Goal: Find specific page/section: Find specific page/section

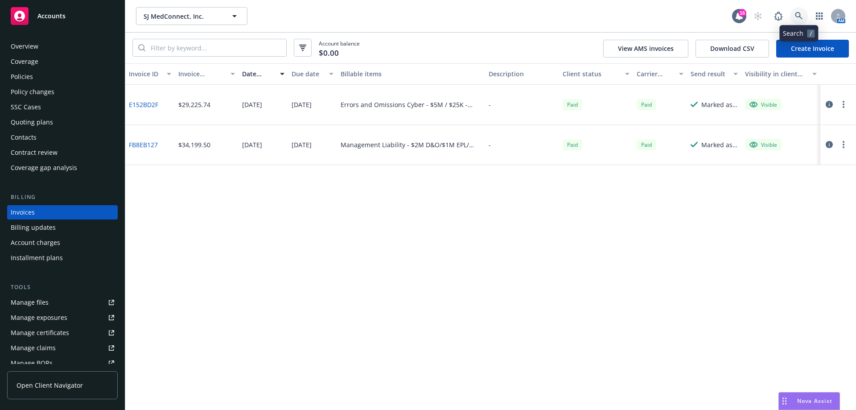
click at [796, 17] on icon at bounding box center [799, 16] width 8 height 8
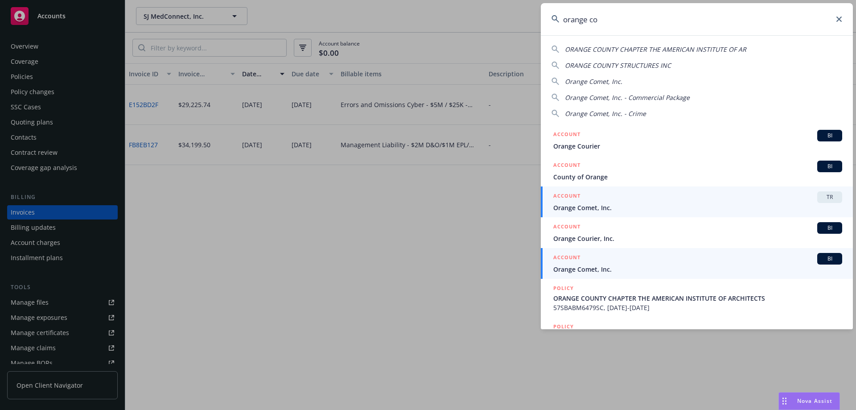
type input "orange co"
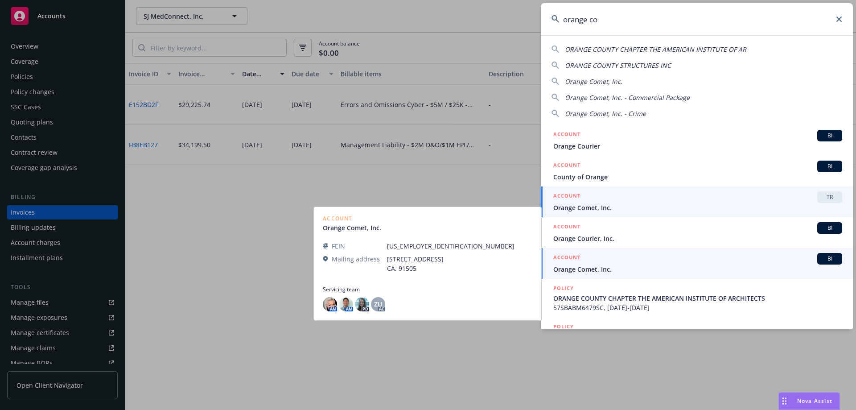
click at [653, 206] on span "Orange Comet, Inc." at bounding box center [697, 207] width 289 height 9
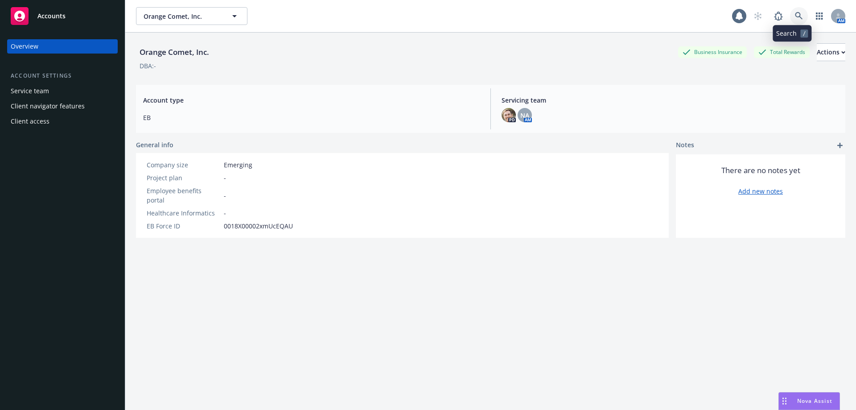
click at [790, 17] on link at bounding box center [799, 16] width 18 height 18
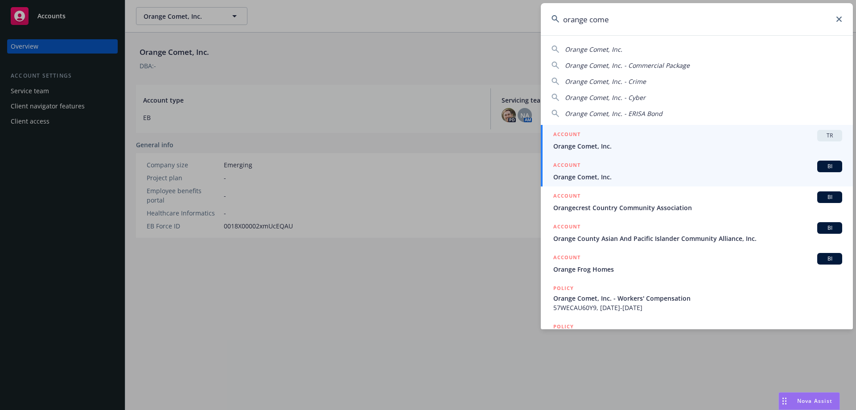
type input "orange come"
click at [719, 177] on span "Orange Comet, Inc." at bounding box center [697, 176] width 289 height 9
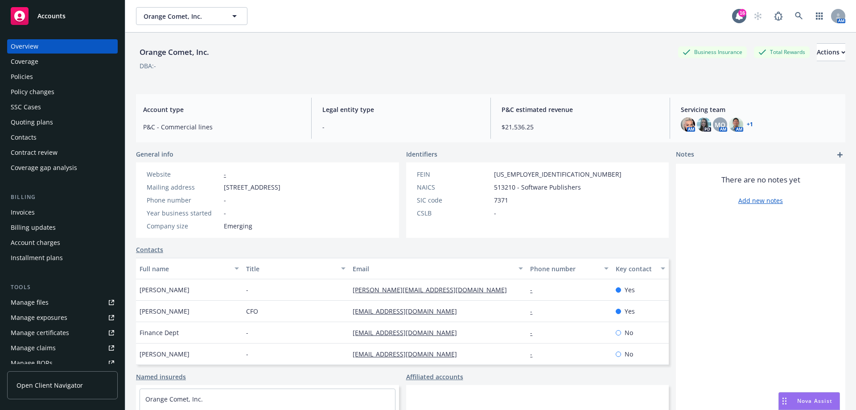
click at [65, 74] on div "Policies" at bounding box center [62, 77] width 103 height 14
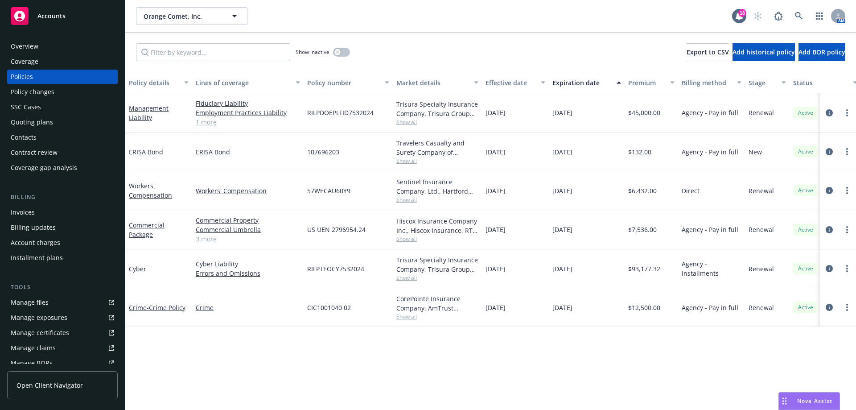
click at [67, 123] on div "Quoting plans" at bounding box center [62, 122] width 103 height 14
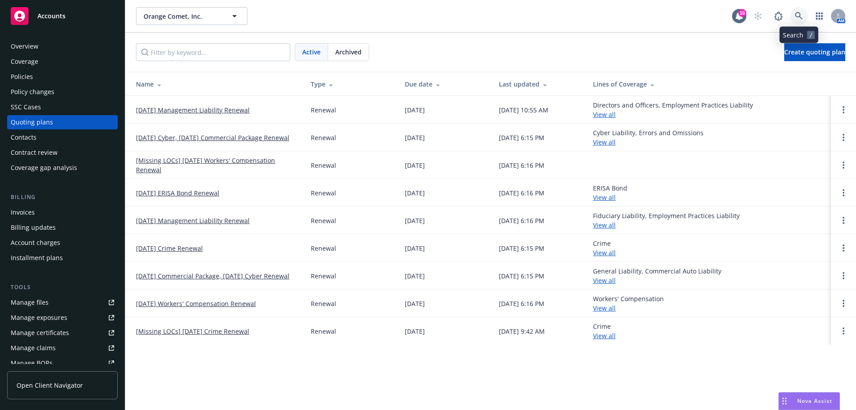
click at [799, 16] on icon at bounding box center [799, 16] width 8 height 8
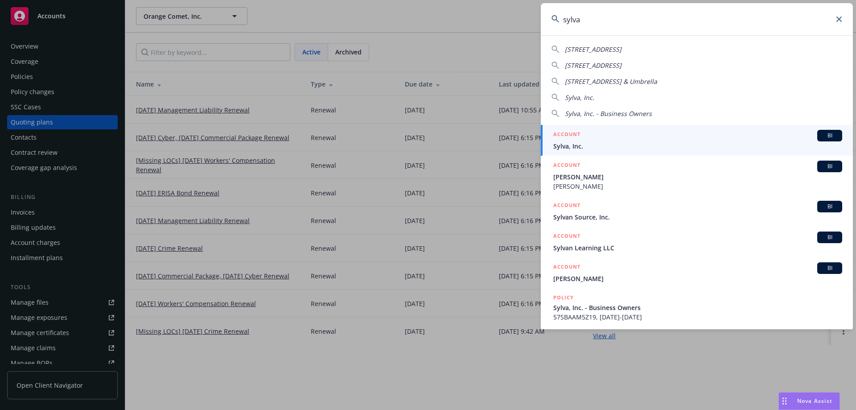
type input "sylva"
click at [651, 137] on div "ACCOUNT BI" at bounding box center [697, 136] width 289 height 12
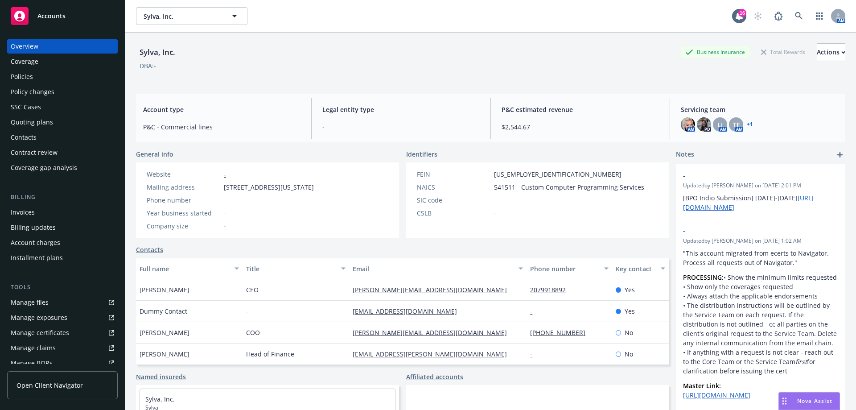
click at [54, 126] on div "Quoting plans" at bounding box center [62, 122] width 103 height 14
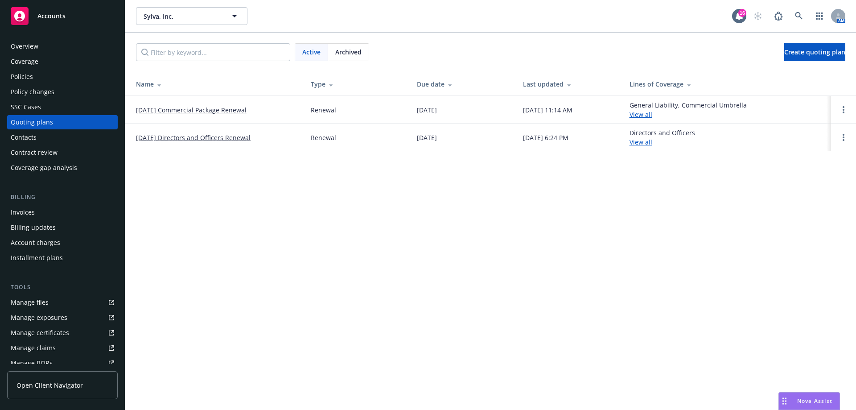
click at [205, 138] on link "[DATE] Directors and Officers Renewal" at bounding box center [193, 137] width 115 height 9
